Goal: Transaction & Acquisition: Purchase product/service

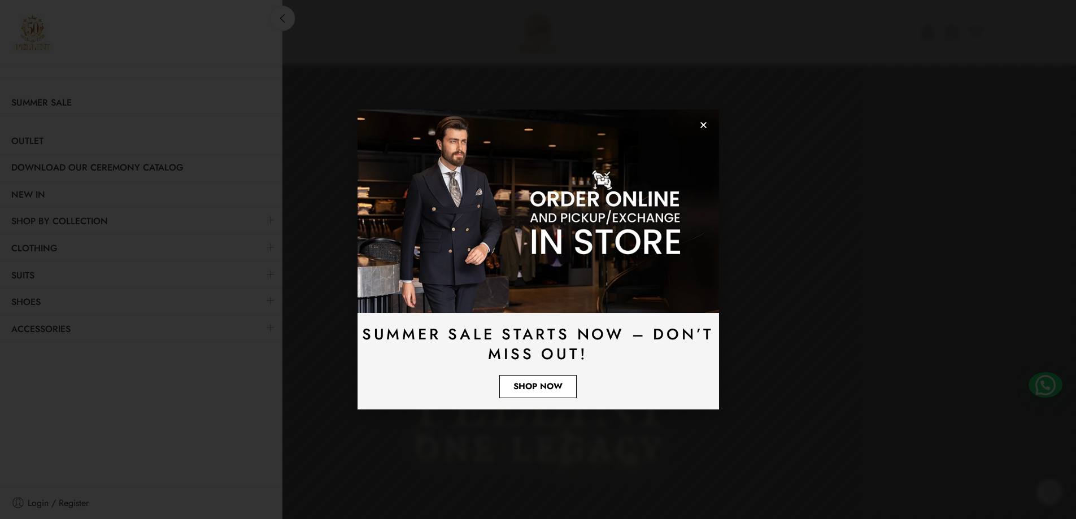
click at [704, 125] on use "Close" at bounding box center [704, 125] width 6 height 6
click at [549, 386] on span "Shop Now" at bounding box center [538, 386] width 49 height 8
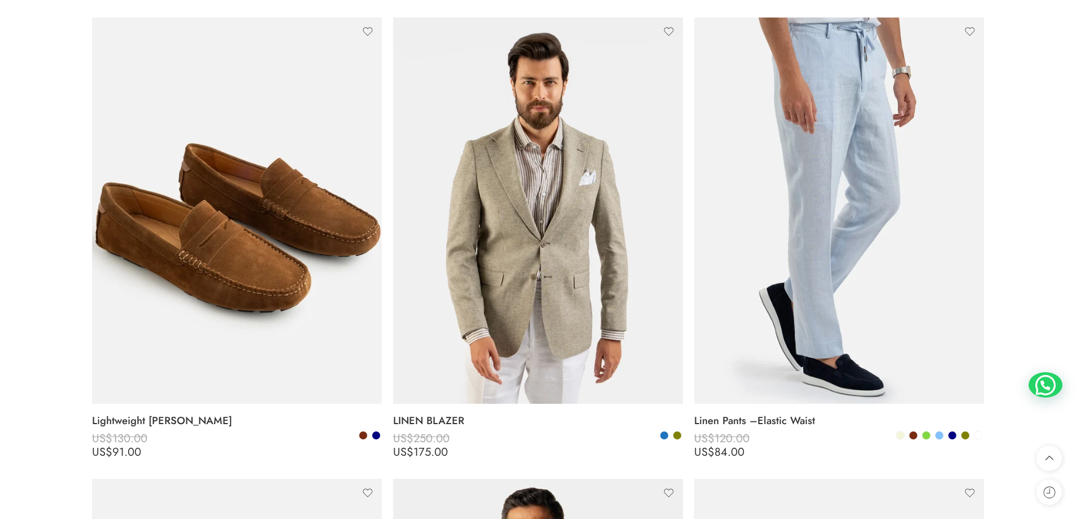
scroll to position [1130, 0]
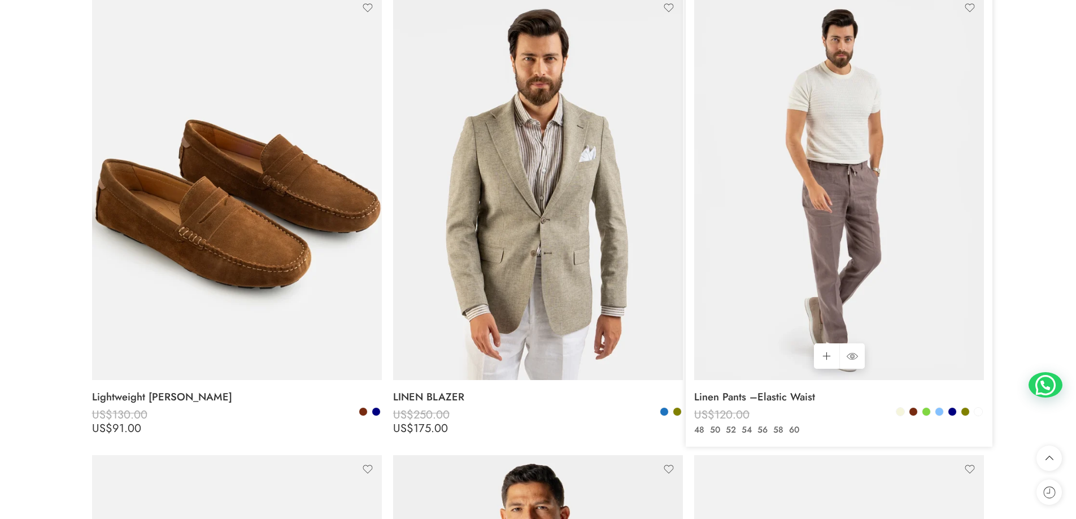
click at [897, 245] on img at bounding box center [839, 187] width 290 height 386
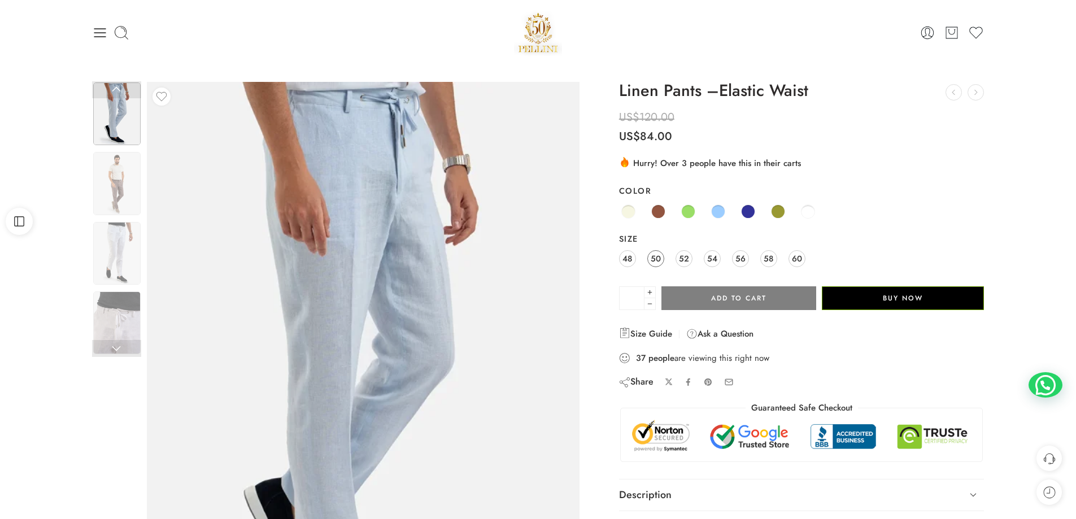
click at [662, 265] on link "50" at bounding box center [655, 258] width 17 height 17
click at [689, 261] on span "52" at bounding box center [684, 258] width 10 height 15
click at [711, 258] on span "54" at bounding box center [712, 258] width 10 height 15
click at [750, 250] on div "48 50 52 54 56 58 60" at bounding box center [802, 259] width 366 height 20
click at [124, 179] on img at bounding box center [116, 183] width 47 height 63
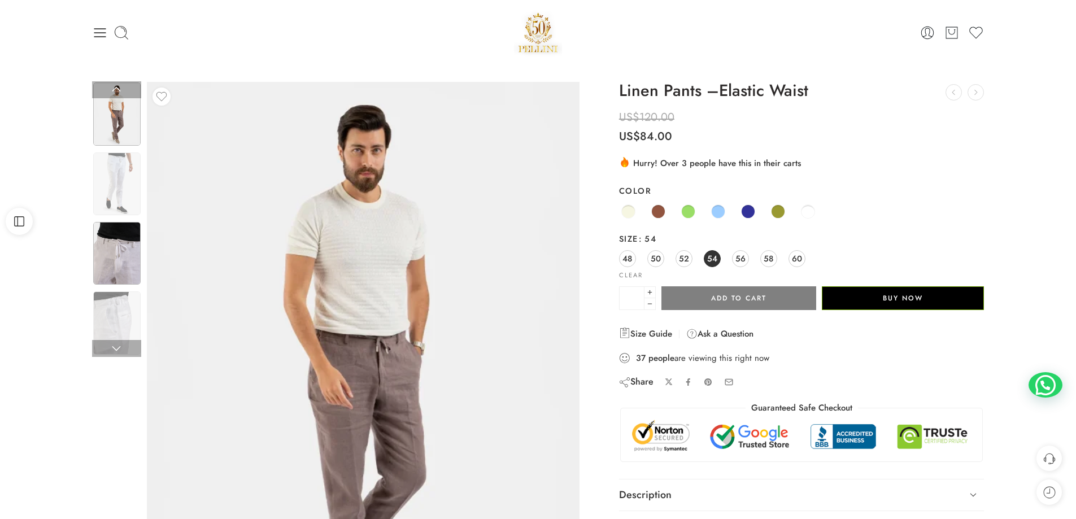
click at [132, 236] on img at bounding box center [116, 253] width 47 height 63
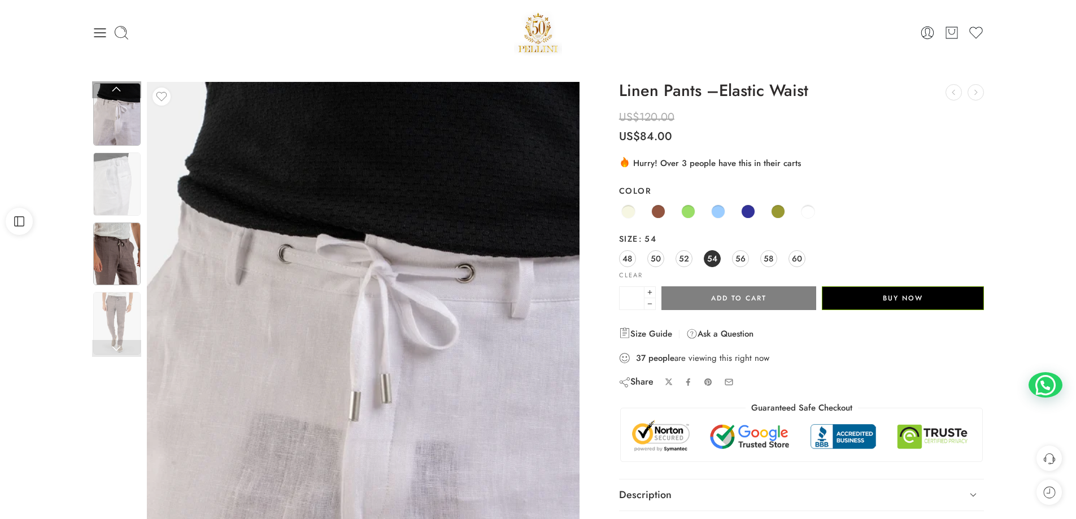
click at [132, 262] on img at bounding box center [116, 254] width 47 height 63
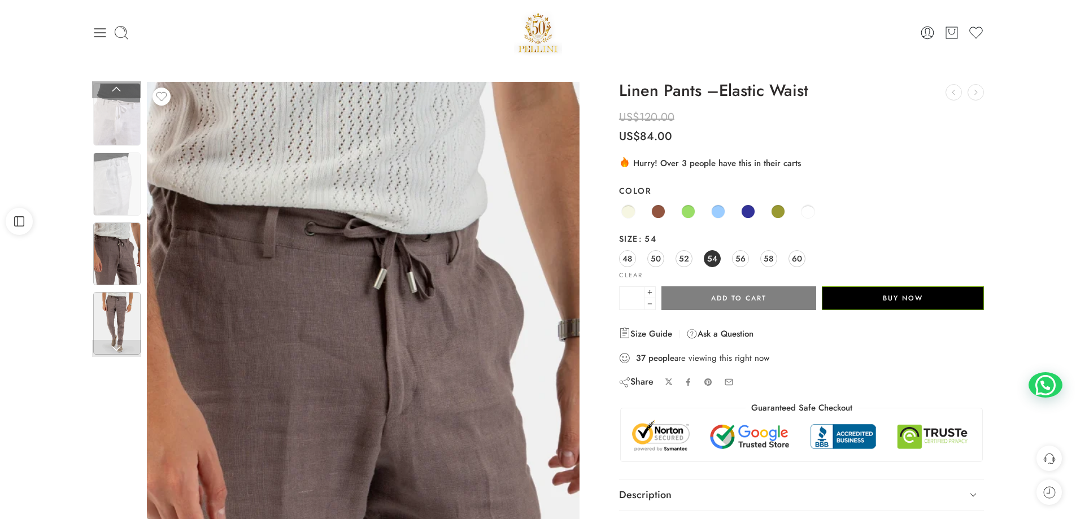
click at [128, 302] on img at bounding box center [116, 323] width 47 height 63
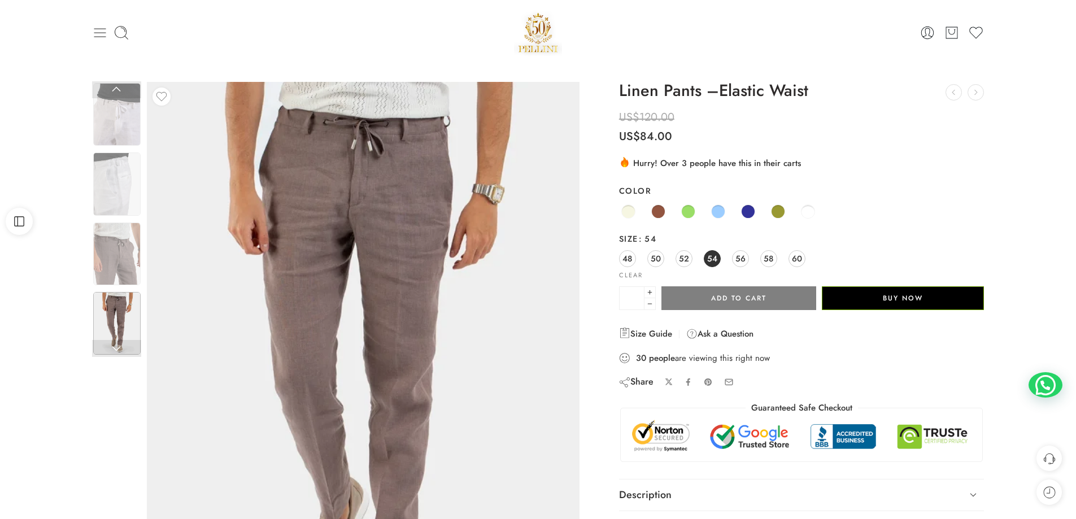
click at [95, 31] on icon at bounding box center [100, 33] width 16 height 16
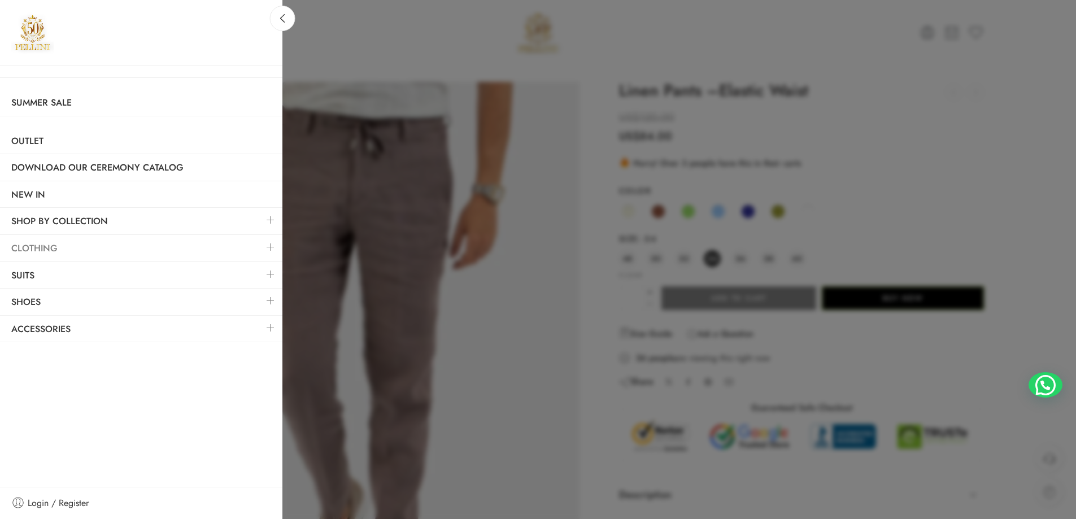
click at [50, 252] on link "Clothing" at bounding box center [141, 249] width 282 height 26
click at [264, 249] on link at bounding box center [271, 247] width 24 height 24
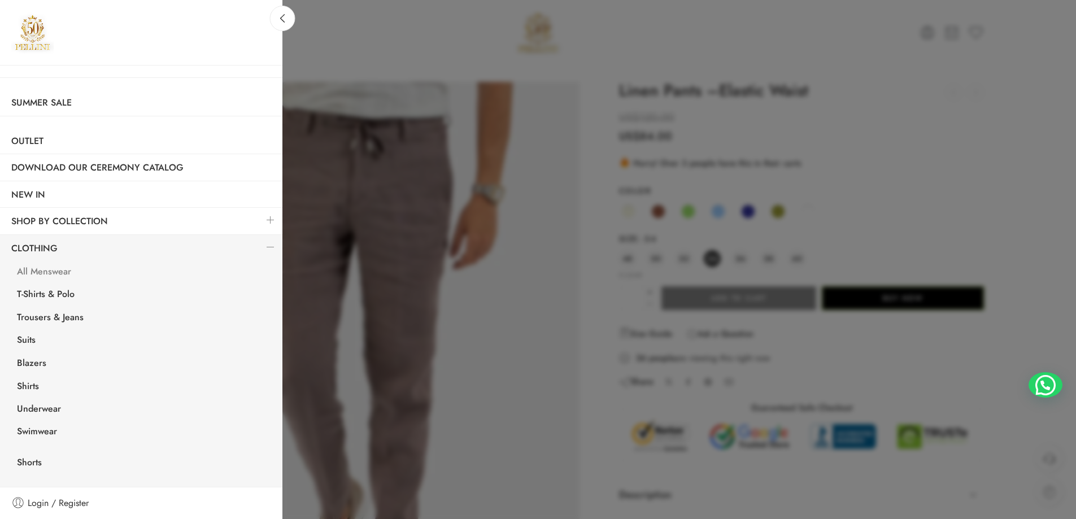
click at [43, 280] on link "All Menswear" at bounding box center [144, 273] width 277 height 23
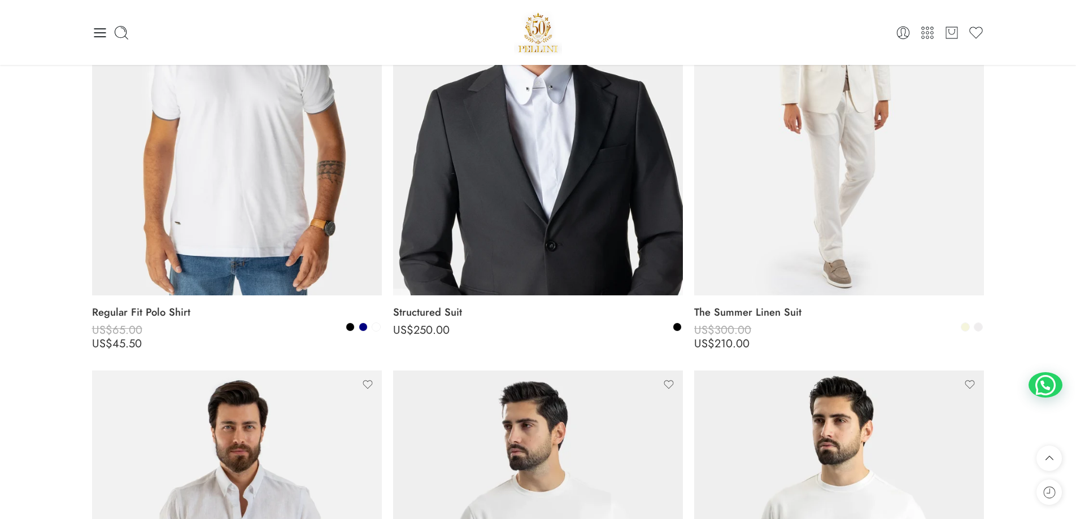
scroll to position [2034, 0]
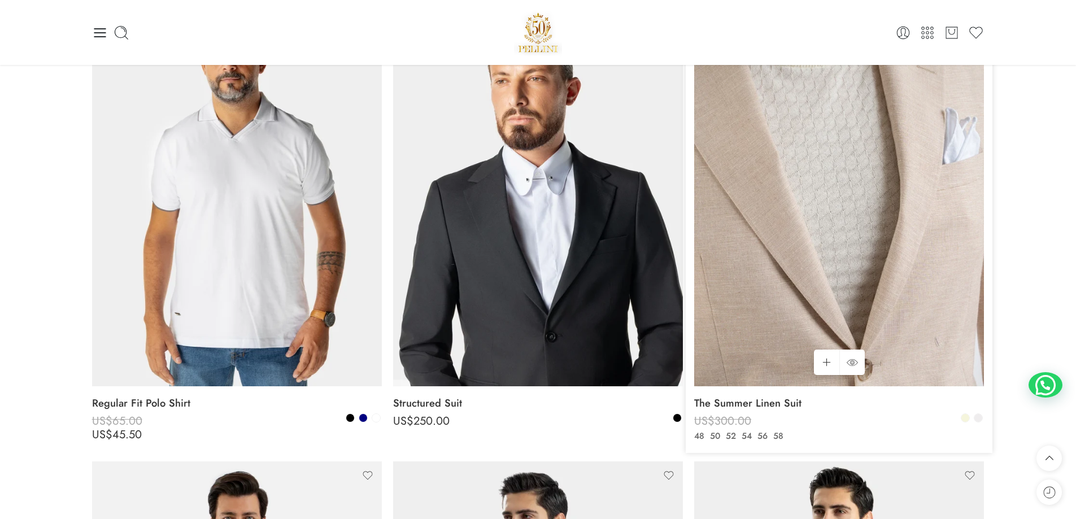
click at [881, 248] on img at bounding box center [839, 193] width 290 height 386
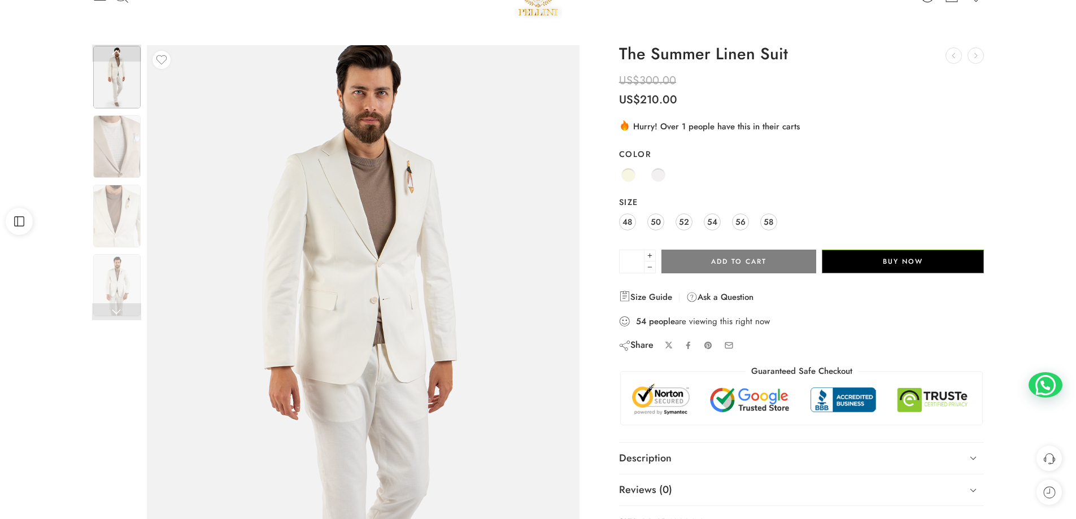
scroll to position [56, 0]
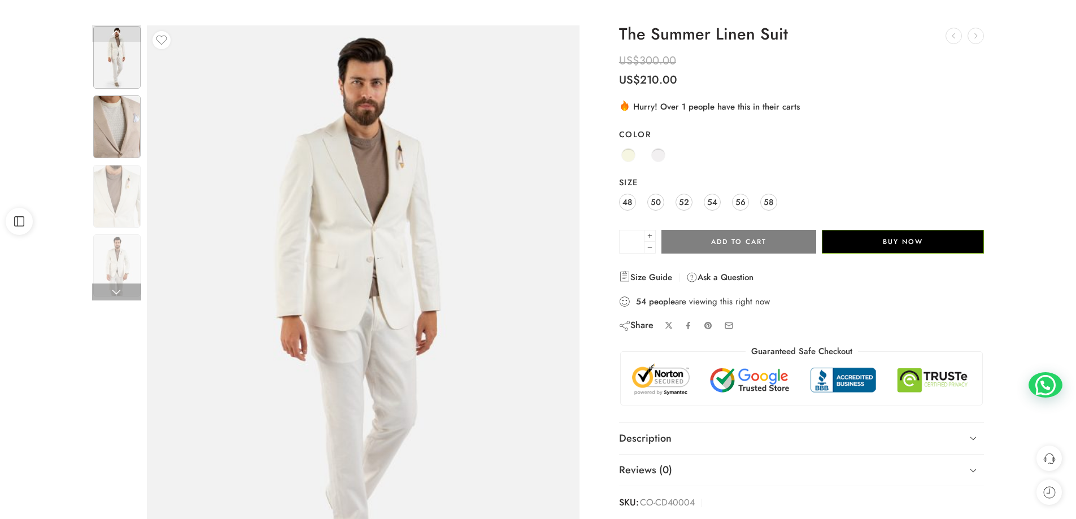
click at [133, 144] on img at bounding box center [116, 126] width 47 height 63
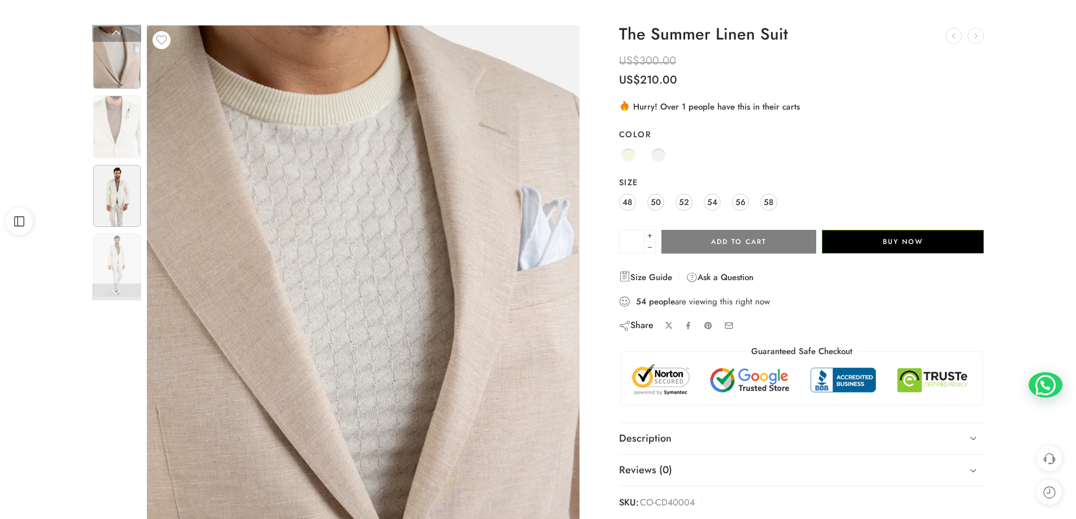
click at [129, 199] on img at bounding box center [116, 196] width 47 height 63
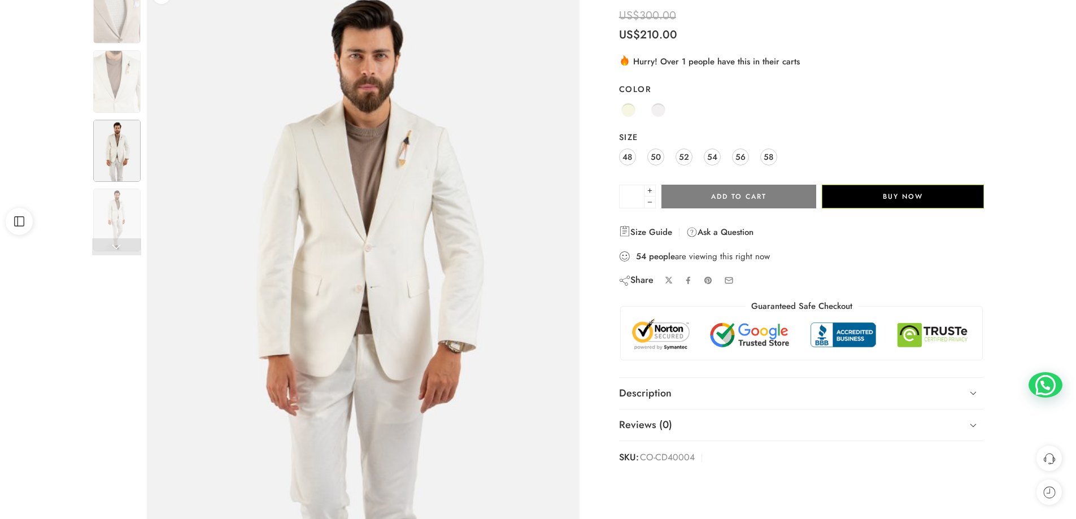
scroll to position [169, 0]
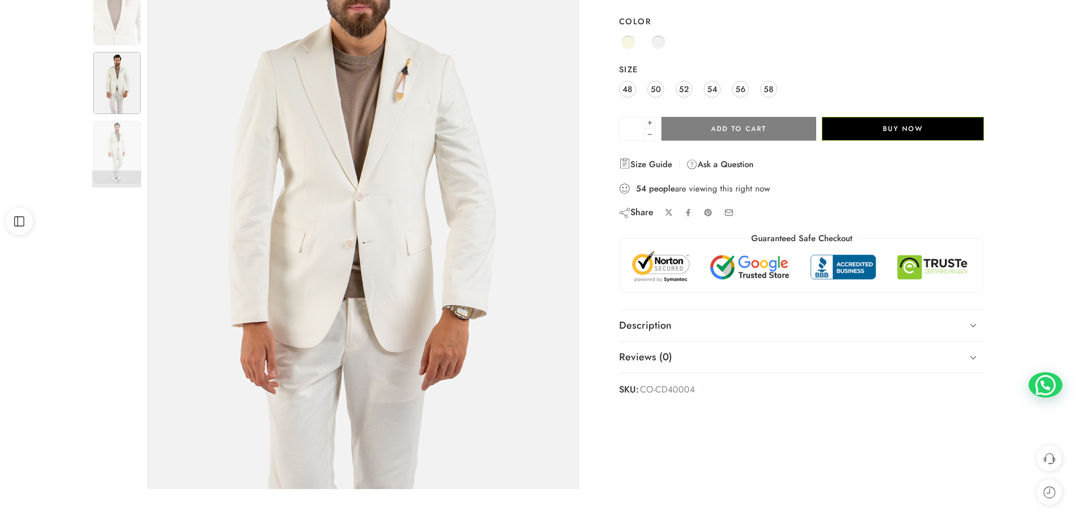
click at [414, 85] on img at bounding box center [354, 221] width 508 height 678
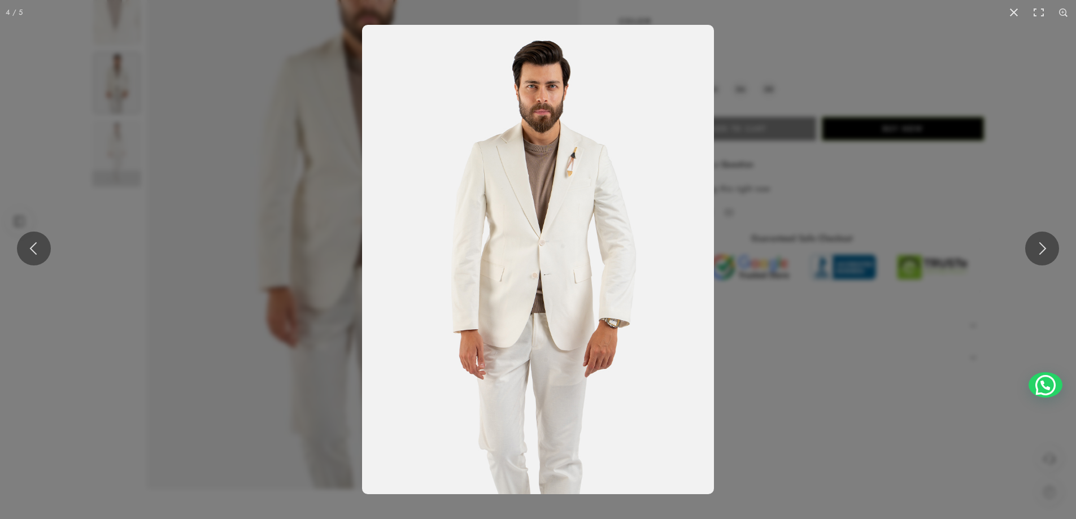
click at [530, 233] on img at bounding box center [538, 259] width 352 height 469
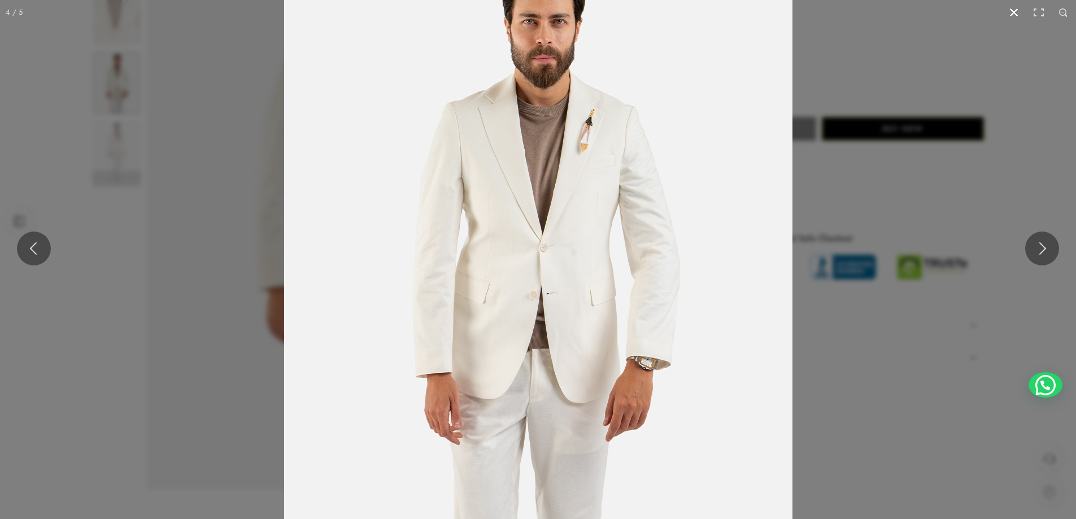
click at [1016, 12] on button at bounding box center [1014, 12] width 25 height 25
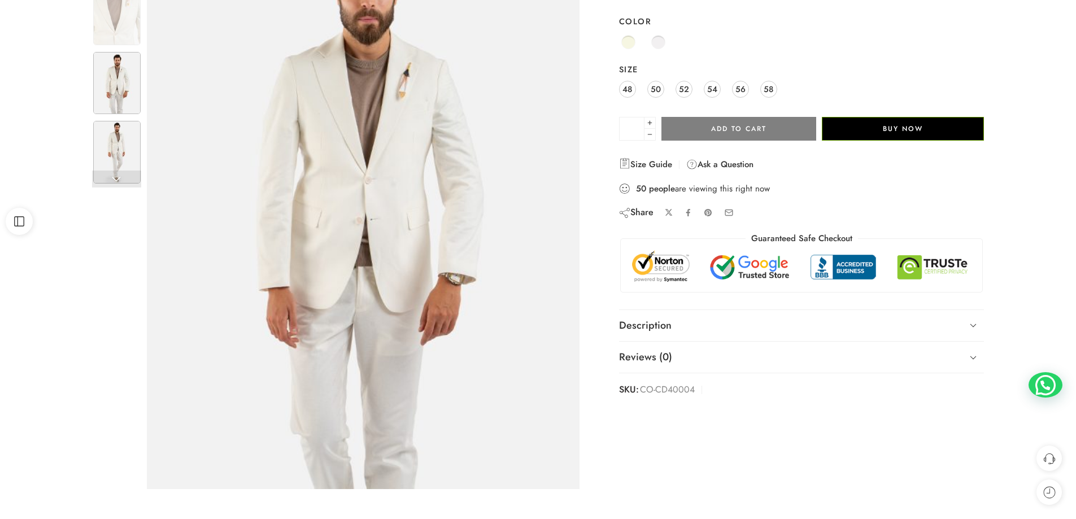
click at [120, 163] on img at bounding box center [116, 152] width 47 height 63
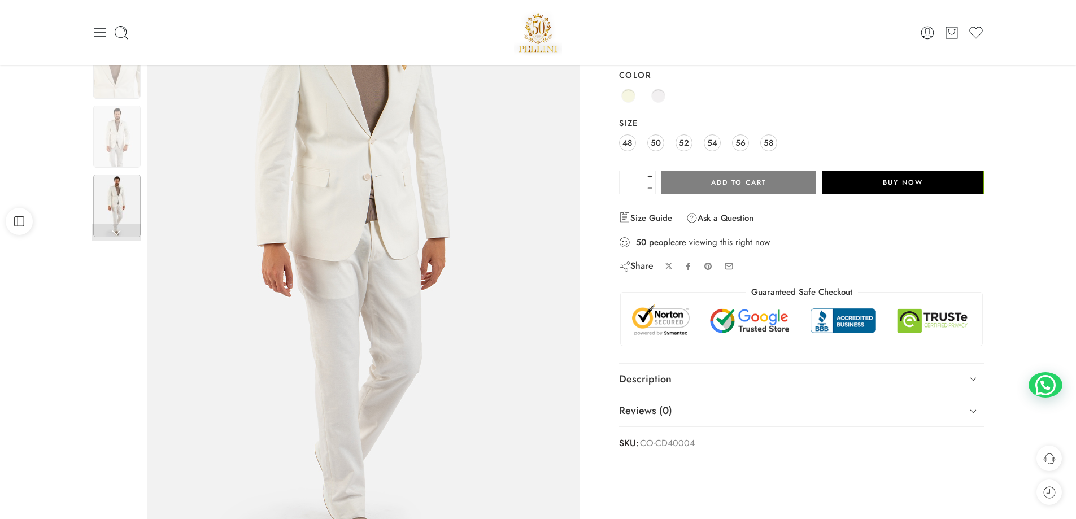
scroll to position [0, 0]
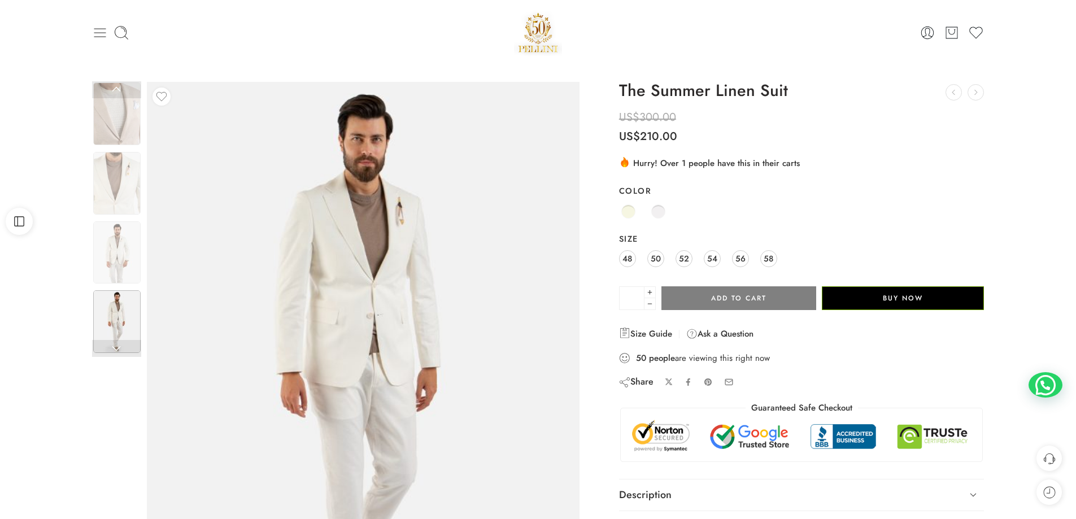
click at [98, 36] on icon at bounding box center [100, 33] width 16 height 16
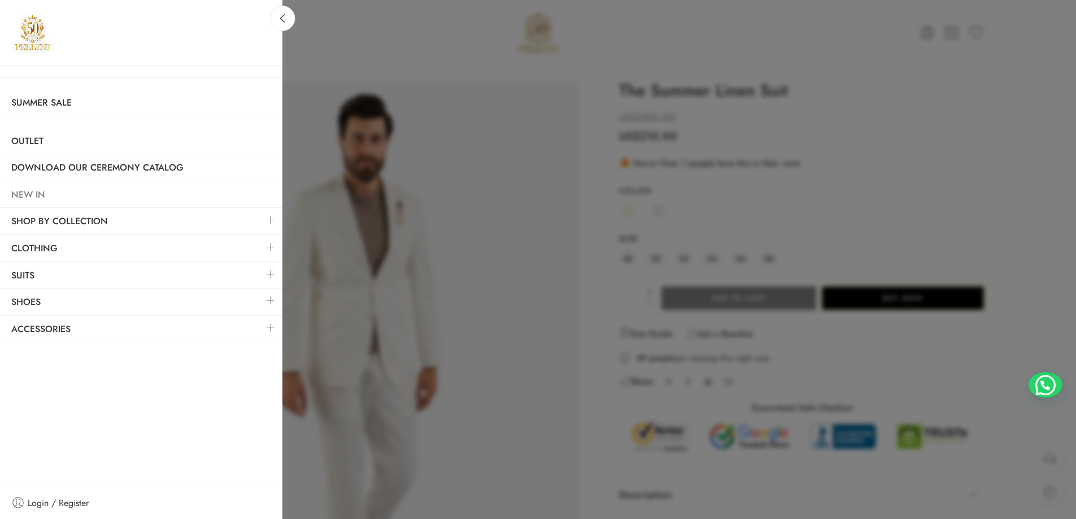
click at [36, 198] on link "NEW IN" at bounding box center [141, 195] width 282 height 26
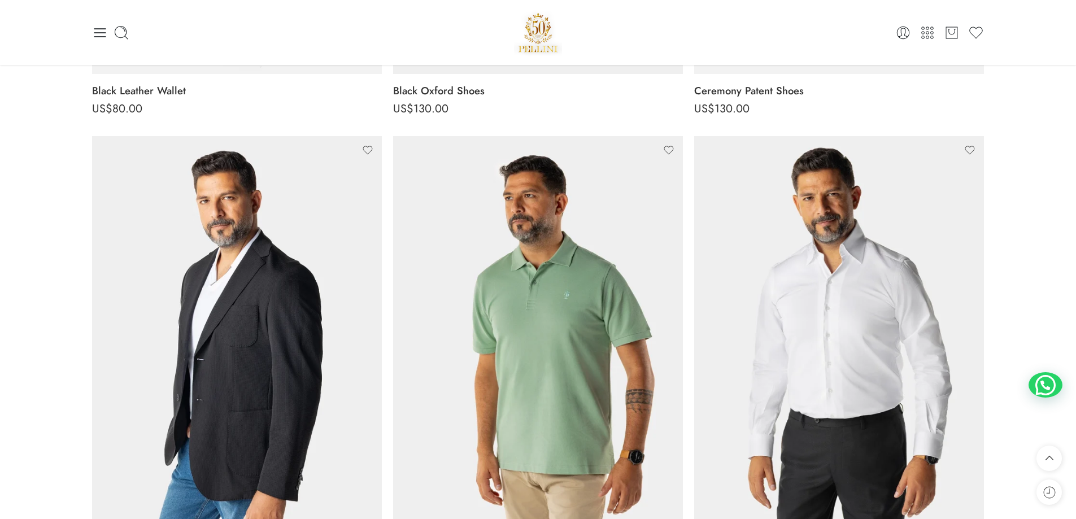
scroll to position [452, 0]
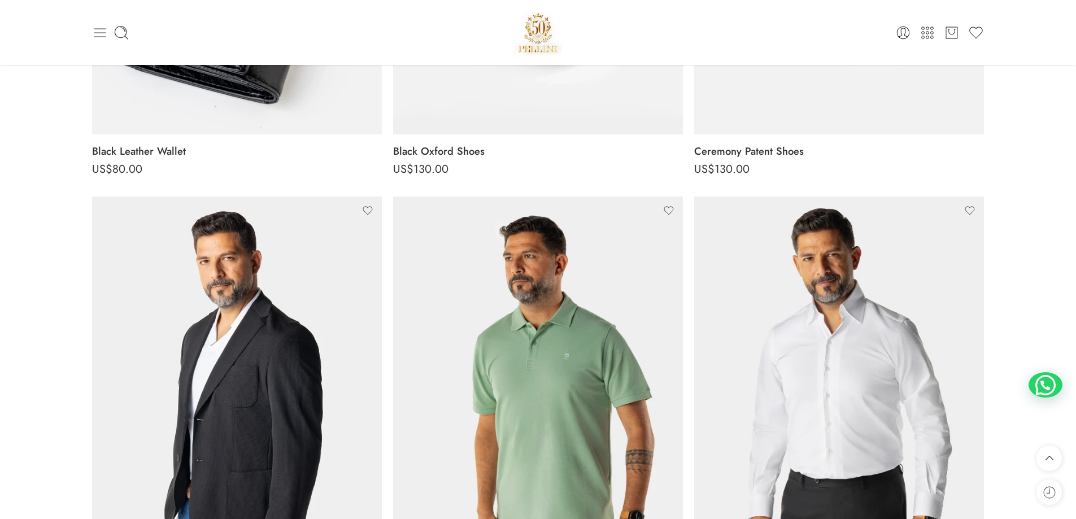
click at [107, 29] on icon at bounding box center [100, 33] width 16 height 16
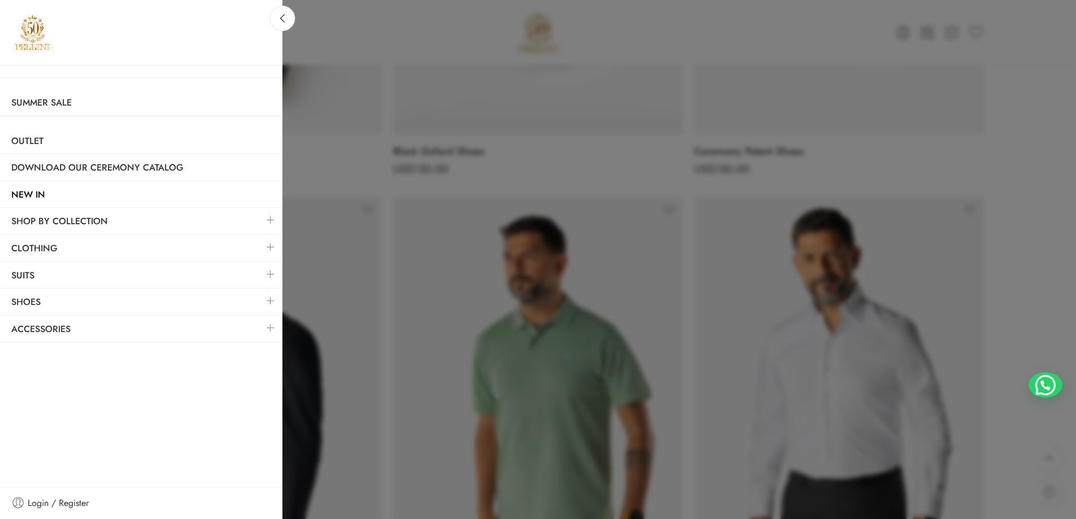
click at [267, 303] on link at bounding box center [271, 301] width 24 height 24
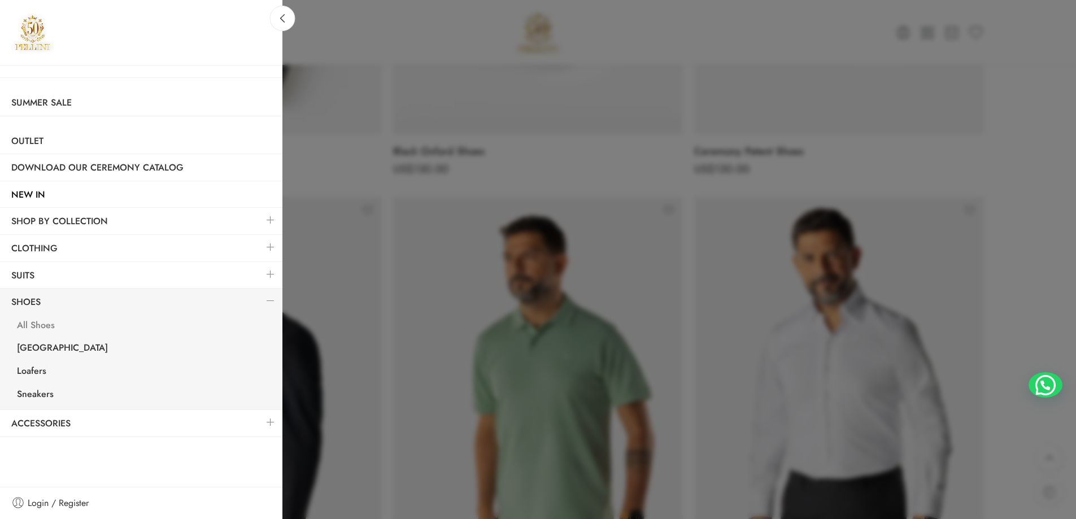
click at [43, 325] on link "All Shoes" at bounding box center [144, 326] width 277 height 23
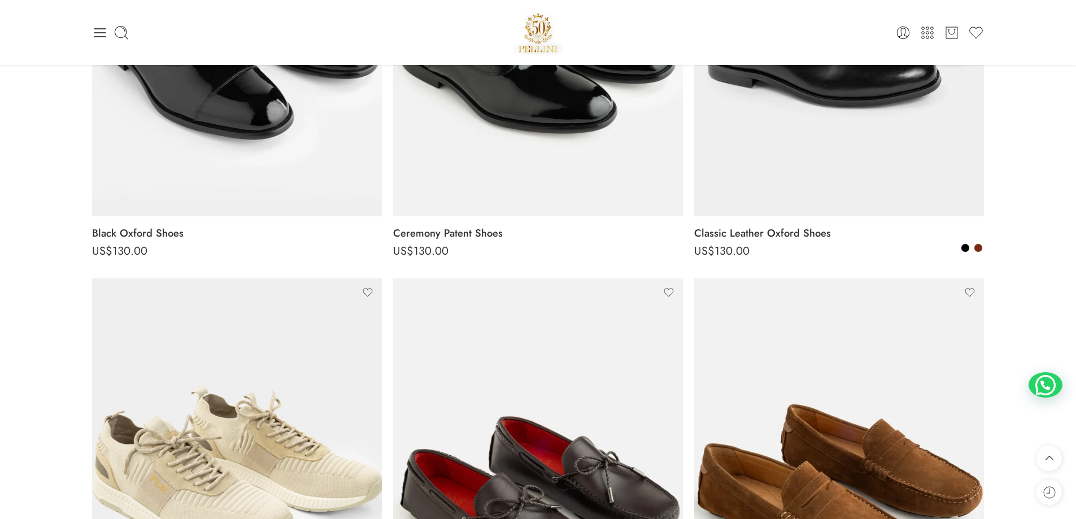
scroll to position [339, 0]
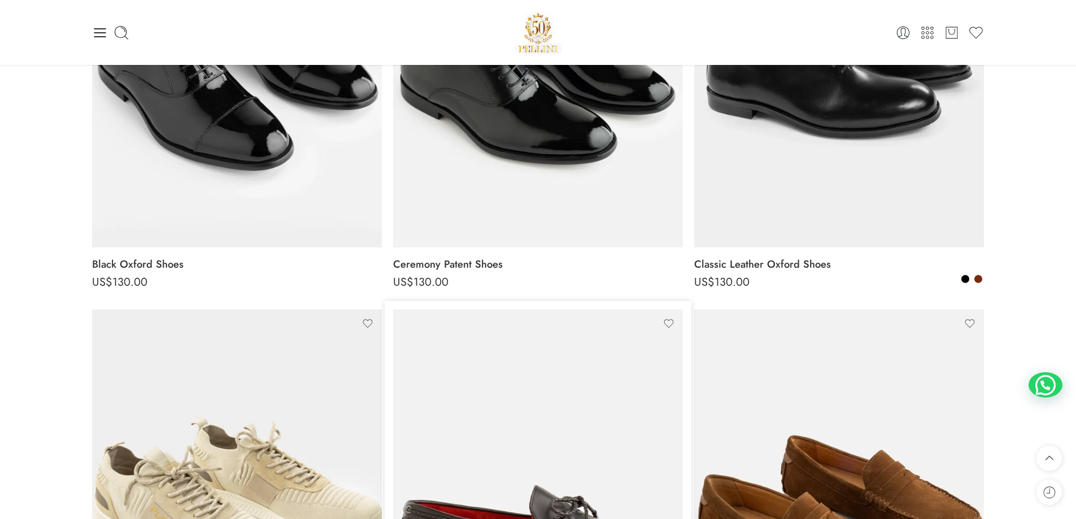
click at [650, 450] on img at bounding box center [538, 503] width 290 height 386
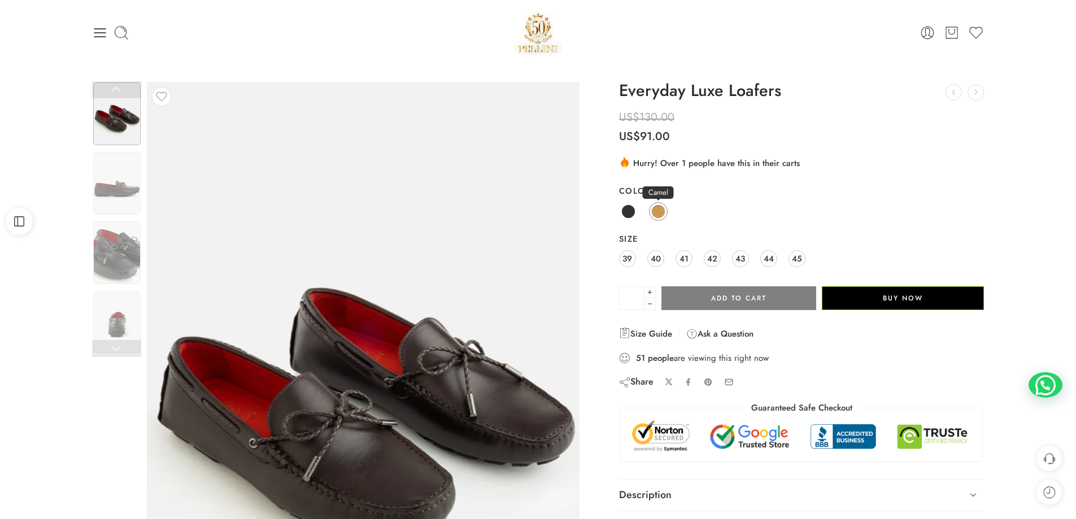
click at [655, 213] on span at bounding box center [658, 212] width 14 height 14
click at [769, 263] on span "44" at bounding box center [769, 258] width 10 height 15
click at [668, 207] on div "Black Camel" at bounding box center [802, 212] width 366 height 22
click at [659, 215] on span at bounding box center [658, 212] width 14 height 14
click at [626, 214] on span at bounding box center [628, 212] width 14 height 14
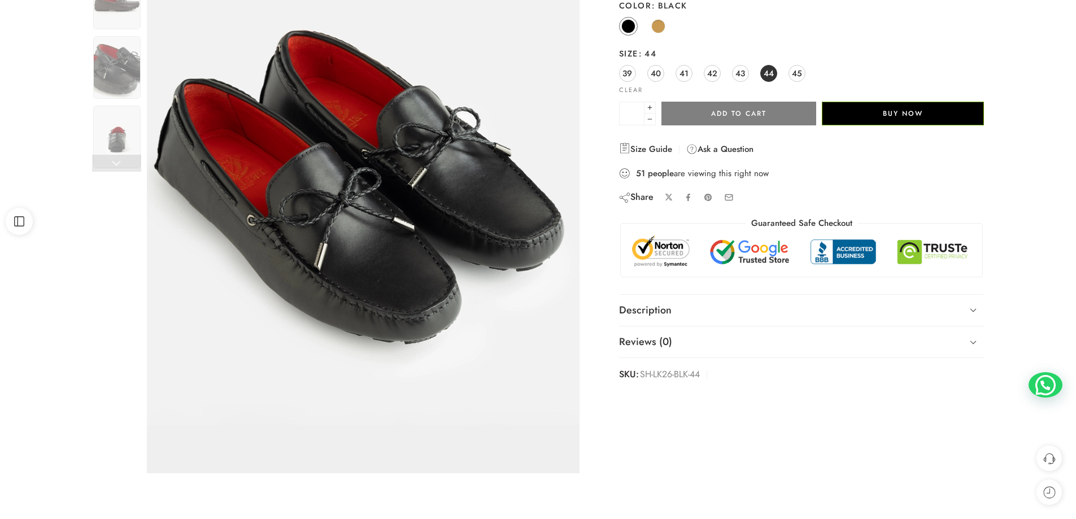
scroll to position [226, 0]
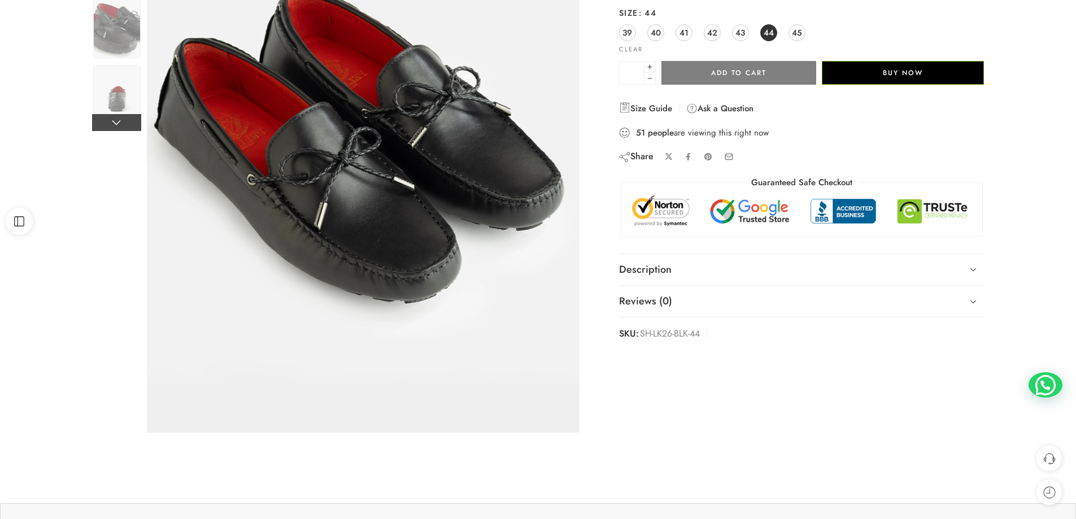
click at [109, 123] on link at bounding box center [116, 122] width 49 height 17
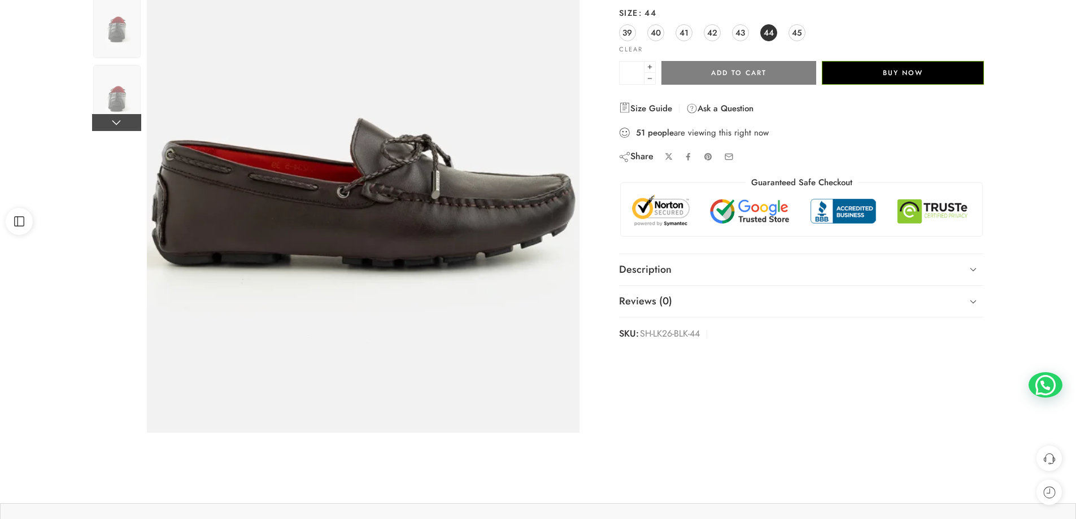
click at [109, 123] on link at bounding box center [116, 122] width 49 height 17
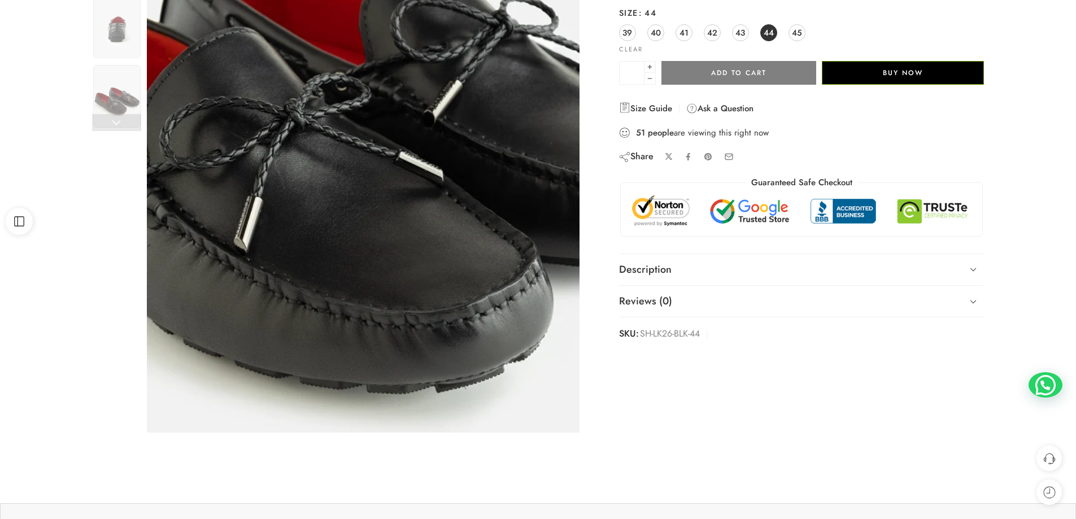
click at [109, 123] on link at bounding box center [116, 122] width 49 height 17
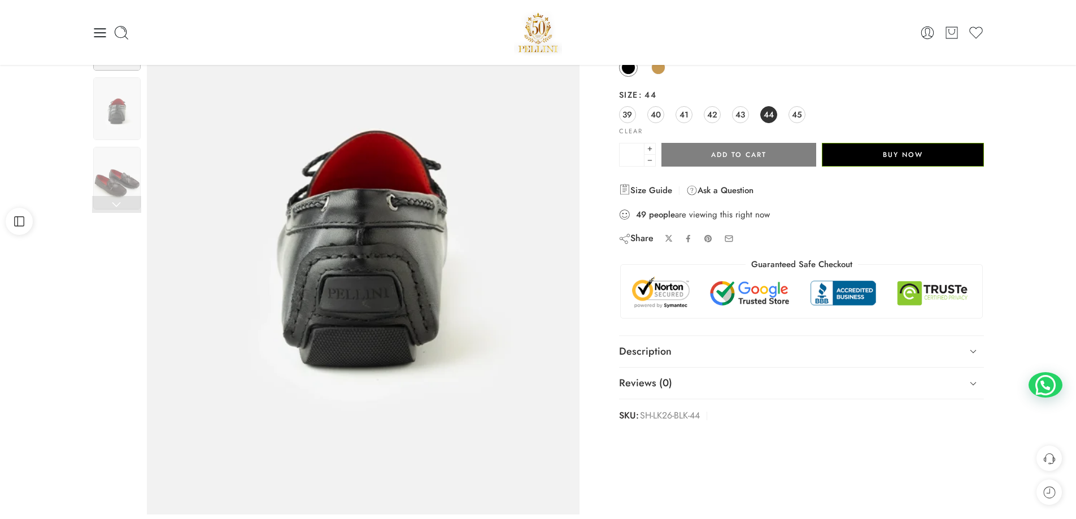
scroll to position [56, 0]
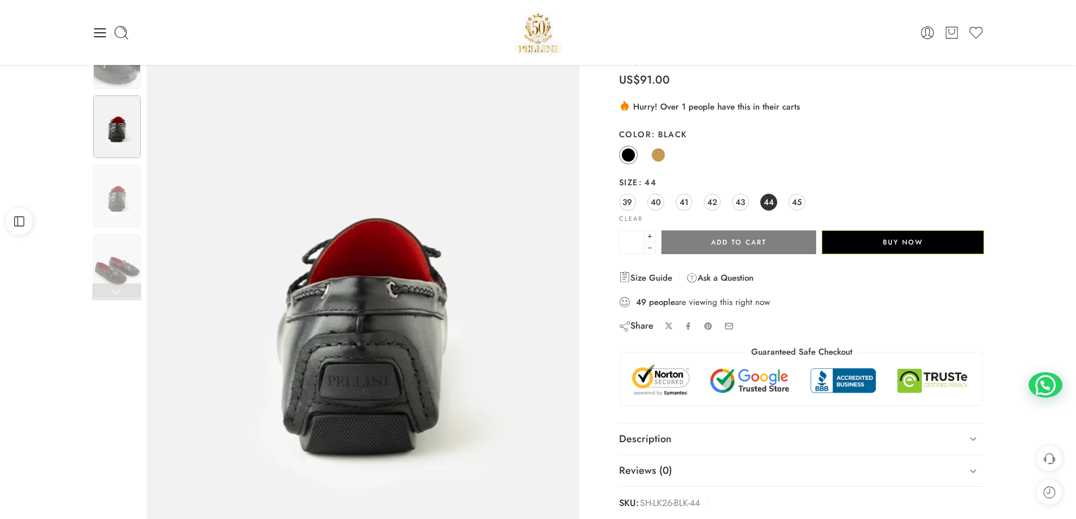
click at [118, 299] on link at bounding box center [116, 292] width 49 height 17
click at [118, 293] on link at bounding box center [116, 292] width 49 height 17
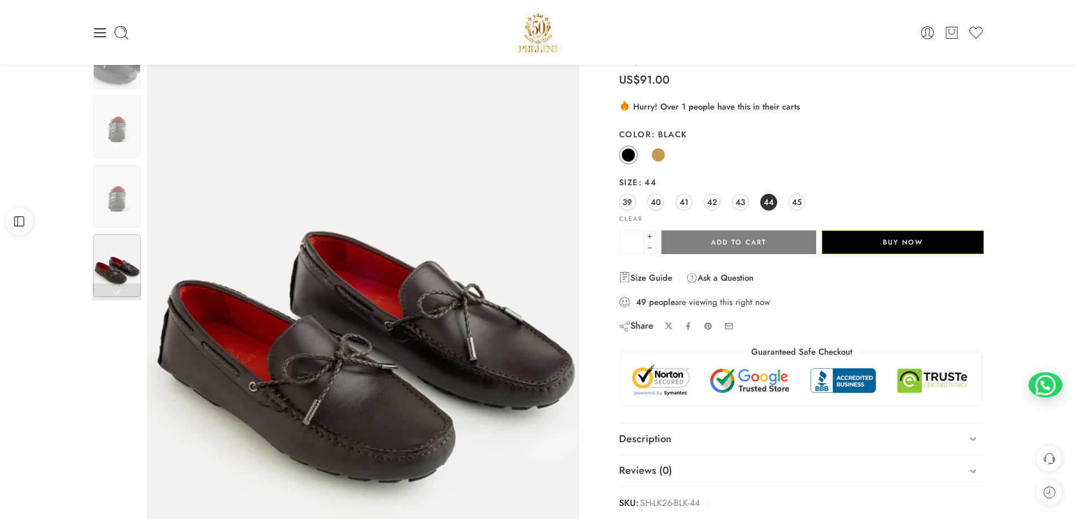
click at [118, 293] on link at bounding box center [116, 292] width 49 height 17
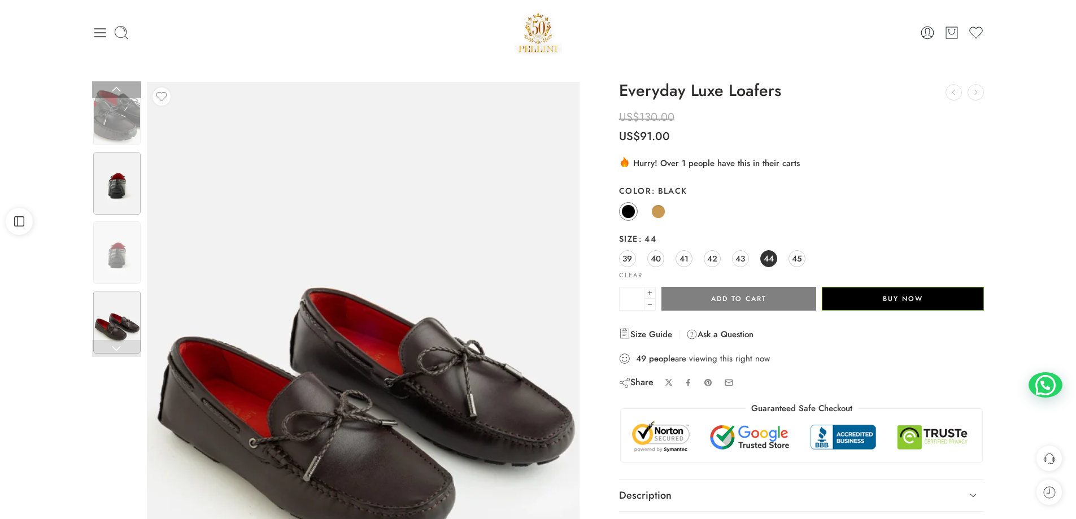
click at [123, 172] on img at bounding box center [116, 183] width 47 height 63
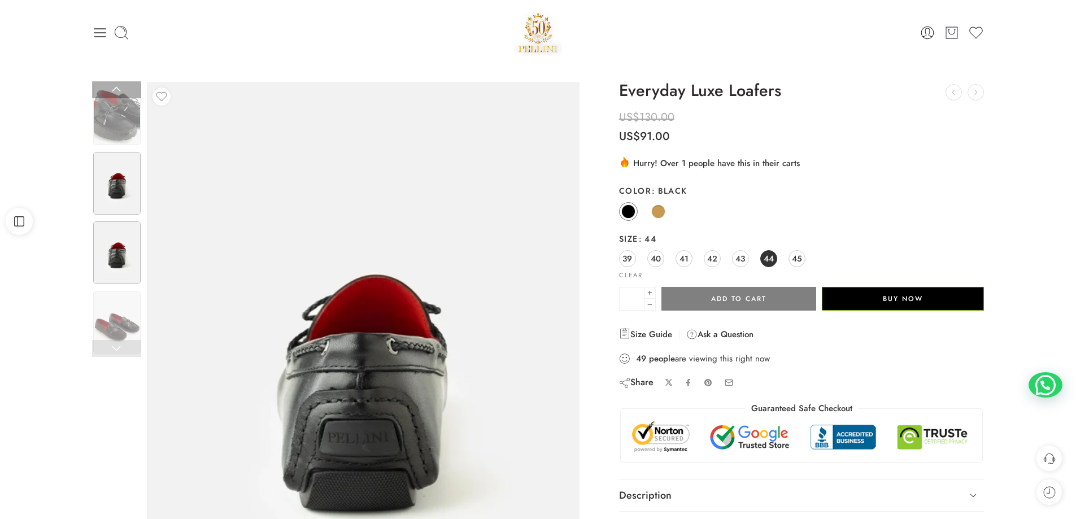
click at [127, 228] on img at bounding box center [116, 252] width 47 height 63
click at [125, 301] on img at bounding box center [116, 322] width 47 height 63
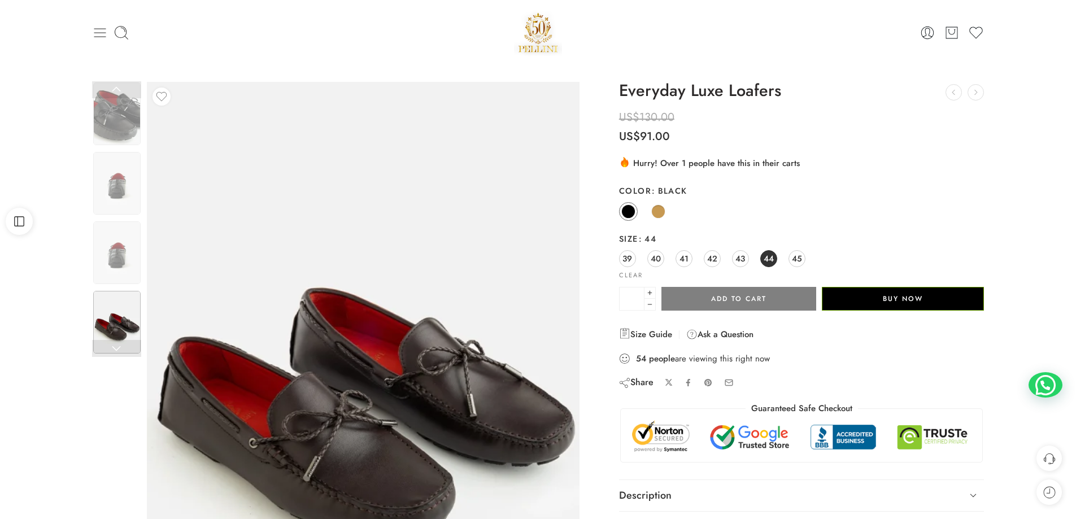
click at [92, 32] on icon at bounding box center [100, 33] width 16 height 16
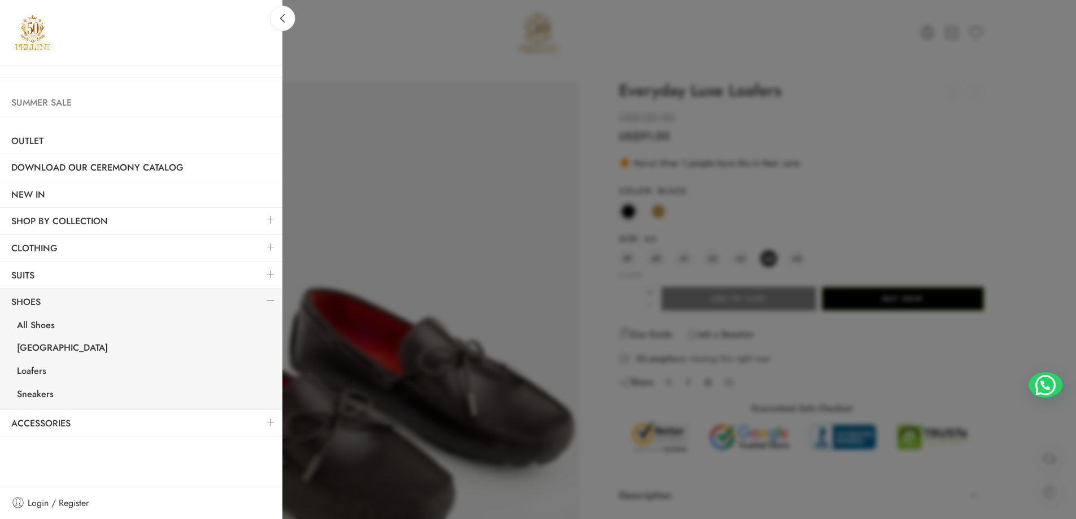
click at [57, 105] on link "Summer Sale" at bounding box center [141, 103] width 282 height 26
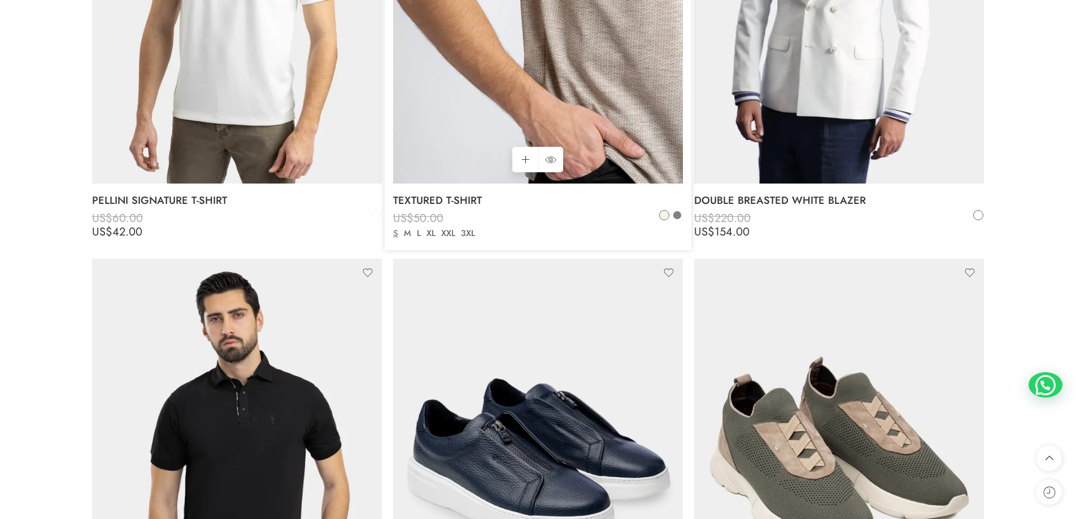
scroll to position [2994, 0]
